Goal: Task Accomplishment & Management: Use online tool/utility

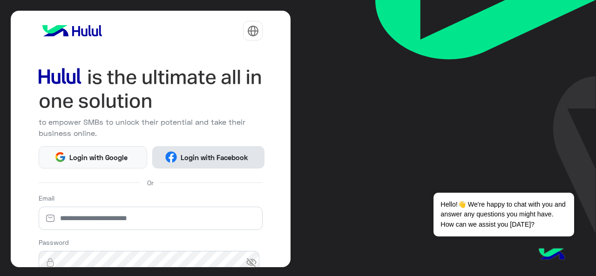
click at [192, 164] on button "Login with Facebook" at bounding box center [208, 157] width 112 height 22
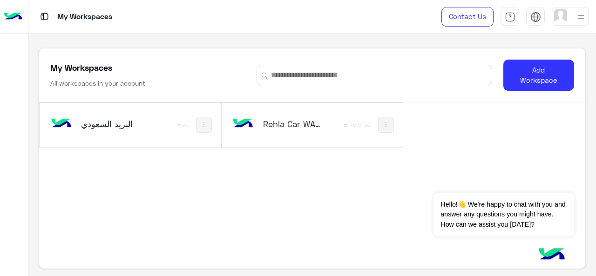
click at [255, 131] on div "Rehla Car WA/FB" at bounding box center [279, 124] width 98 height 27
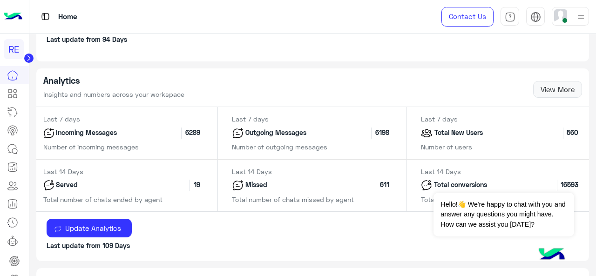
scroll to position [367, 0]
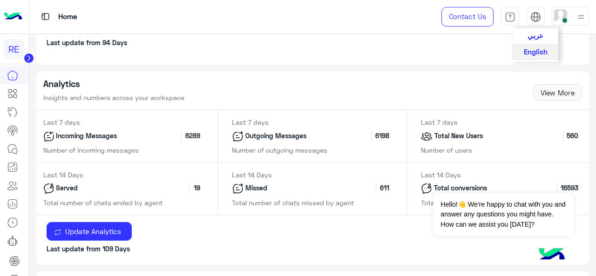
click at [538, 38] on span "عربي" at bounding box center [535, 35] width 16 height 8
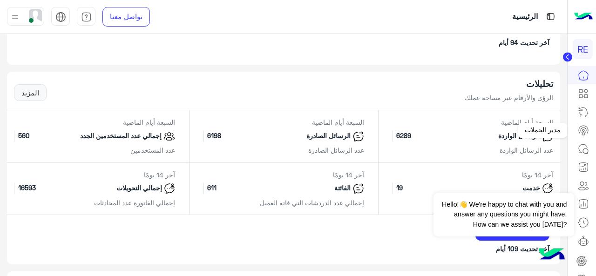
click at [587, 133] on icon at bounding box center [583, 130] width 11 height 11
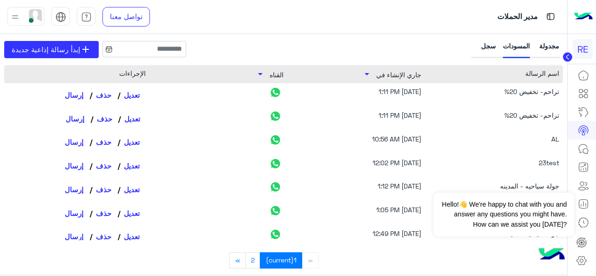
click at [137, 119] on link "تعديل" at bounding box center [131, 119] width 27 height 16
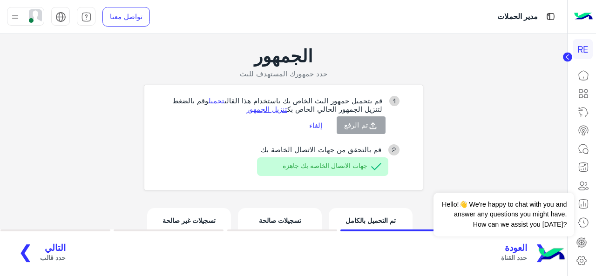
click at [454, 135] on app-broadcast-wa-creation "الجمهور حدد جمهورك المستهدف للبث 1 قم بتحميل جمهور البث الخاص بك باستخدام هذا ا…" at bounding box center [283, 156] width 567 height 244
click at [40, 248] on span "التالي" at bounding box center [53, 248] width 26 height 11
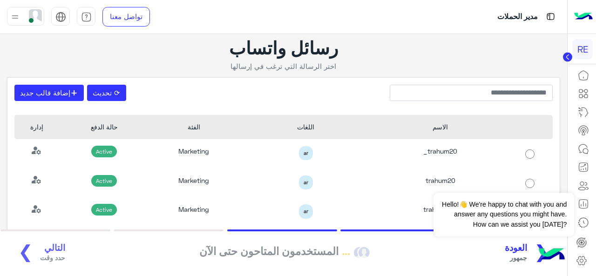
drag, startPoint x: 44, startPoint y: 246, endPoint x: 34, endPoint y: 254, distance: 12.9
click at [34, 254] on div "❮ العودة جمهور ... المستخدمون المتاحون حتى الآن التالي حدد وقت ❯" at bounding box center [283, 253] width 550 height 26
click at [48, 249] on div "❮ العودة جمهور ... المستخدمون المتاحون حتى الآن التالي حدد وقت ❯" at bounding box center [283, 253] width 550 height 26
drag, startPoint x: 45, startPoint y: 240, endPoint x: 46, endPoint y: 252, distance: 12.6
click at [46, 252] on div "❮ العودة جمهور ... المستخدمون المتاحون حتى الآن التالي حدد وقت ❯" at bounding box center [283, 253] width 550 height 26
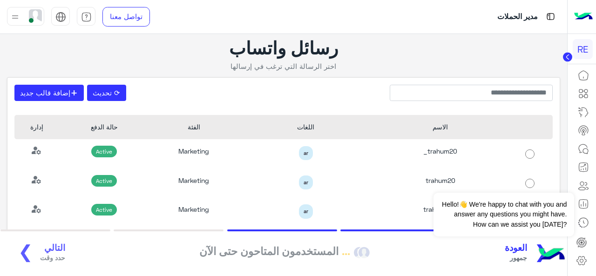
click at [46, 252] on div "❮ العودة جمهور ... المستخدمون المتاحون حتى الآن التالي حدد وقت ❯" at bounding box center [283, 253] width 550 height 26
click at [111, 95] on button "⟳ تحديث" at bounding box center [106, 93] width 39 height 17
click at [497, 180] on div "Dismiss ✕ Hello!👋 We're happy to chat with you and answer any questions you mig…" at bounding box center [503, 204] width 140 height 65
click at [451, 178] on div "Dismiss ✕ Hello!👋 We're happy to chat with you and answer any questions you mig…" at bounding box center [503, 204] width 140 height 65
drag, startPoint x: 537, startPoint y: 181, endPoint x: 453, endPoint y: 177, distance: 84.3
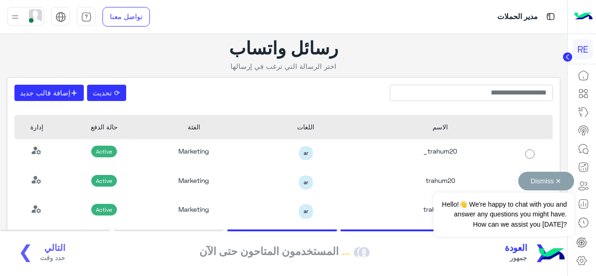
click at [453, 177] on div "Dismiss ✕ Hello!👋 We're happy to chat with you and answer any questions you mig…" at bounding box center [503, 204] width 140 height 65
click at [557, 180] on button "Dismiss ✕" at bounding box center [546, 181] width 56 height 19
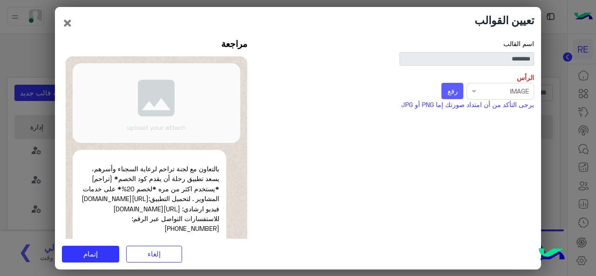
click at [450, 91] on span "رفع" at bounding box center [452, 91] width 10 height 8
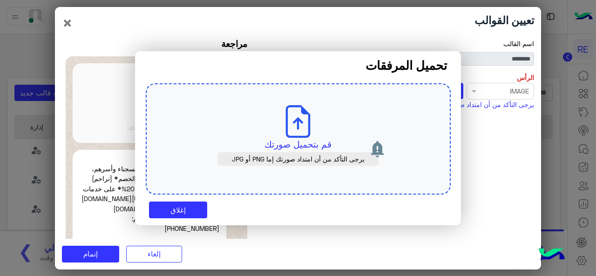
click at [327, 119] on div "قم بتحميل صورتك يرجى التأكد من أن امتداد صورتك إما PNG أو JPG" at bounding box center [298, 139] width 305 height 112
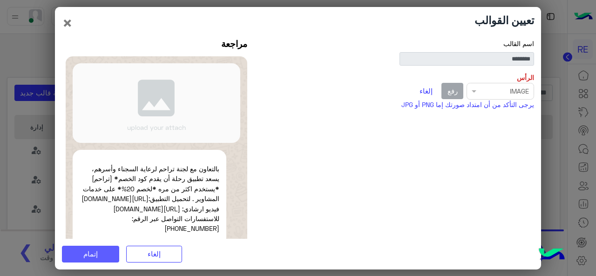
click at [94, 255] on span "إتمام" at bounding box center [90, 253] width 14 height 8
